Goal: Check status

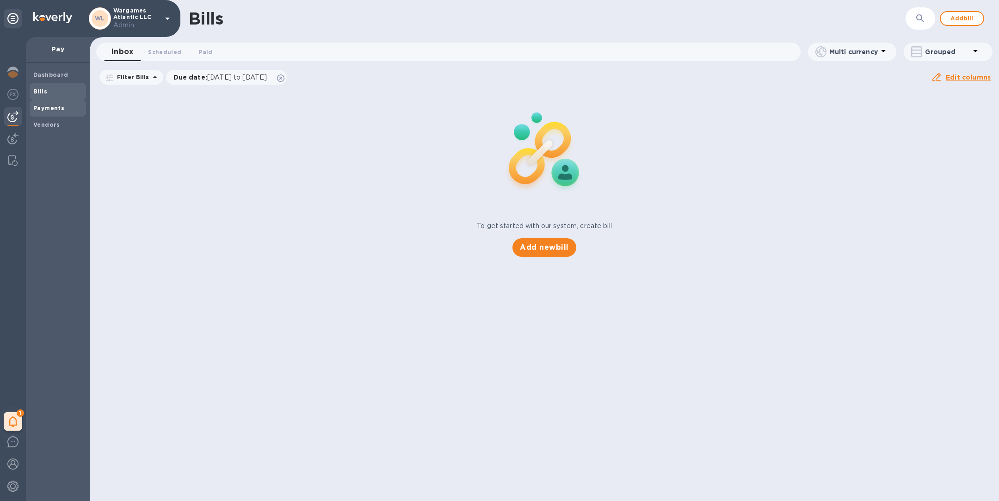
click at [50, 110] on b "Payments" at bounding box center [48, 108] width 31 height 7
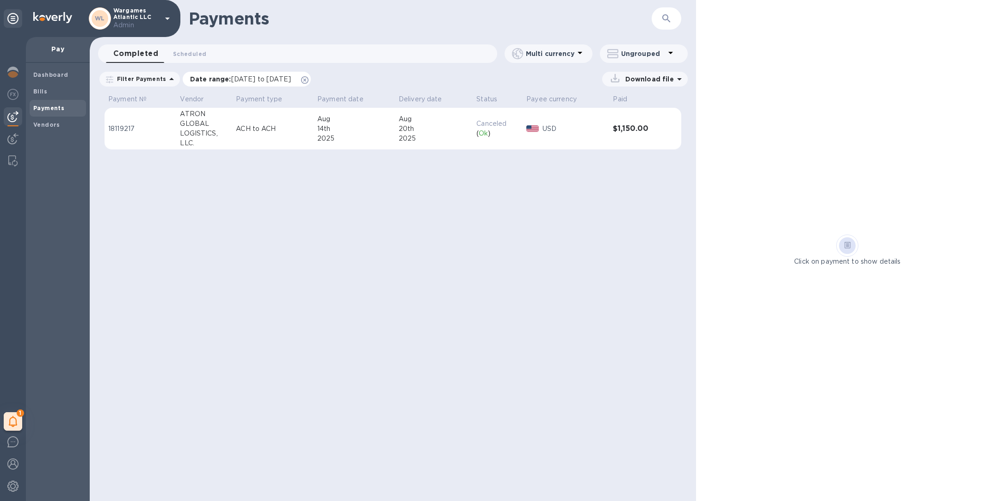
click at [309, 80] on icon at bounding box center [304, 79] width 7 height 7
click at [193, 51] on span "Scheduled 0" at bounding box center [189, 54] width 33 height 10
